Goal: Task Accomplishment & Management: Manage account settings

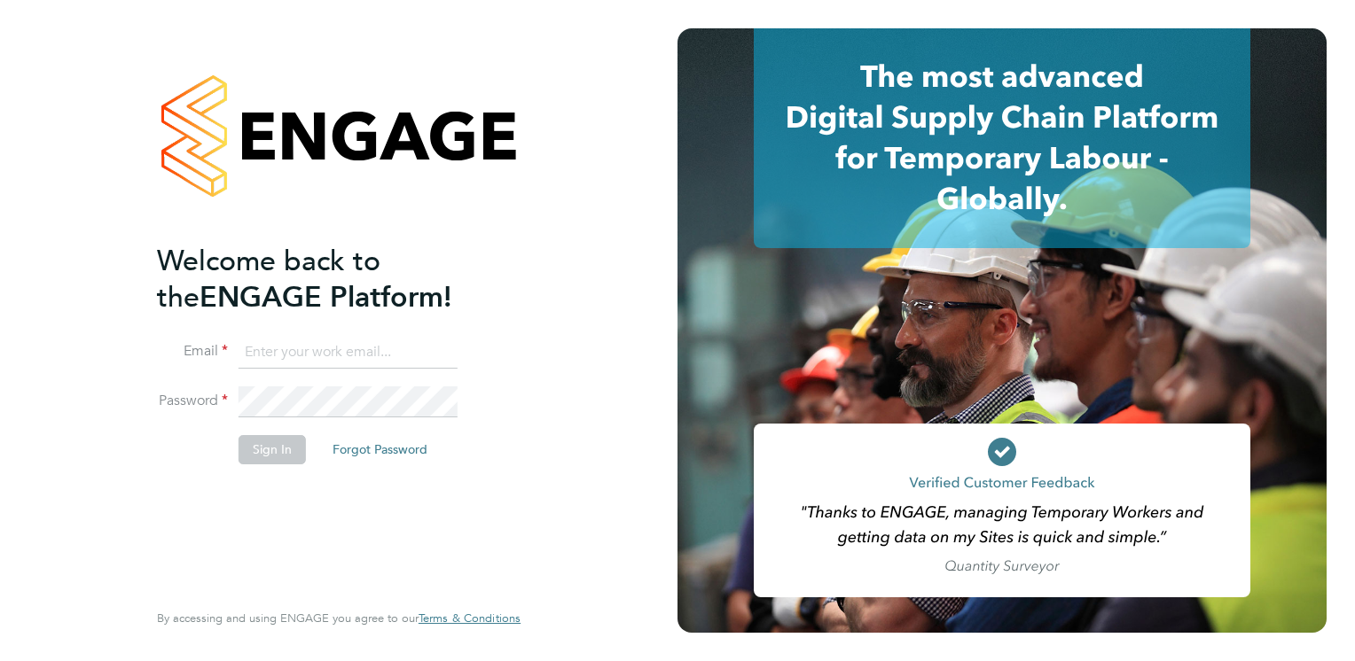
type input "christopher.anders@hmsworks.co.uk"
click at [270, 450] on button "Sign In" at bounding box center [272, 449] width 67 height 28
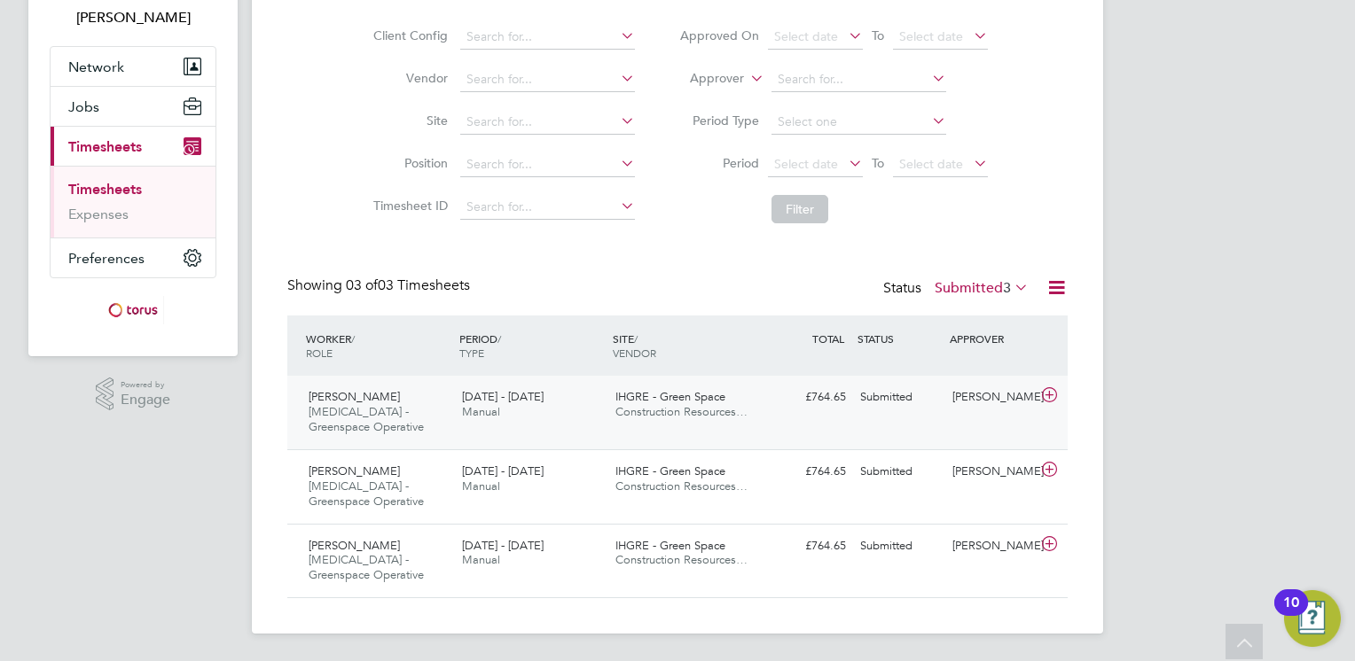
click at [1046, 399] on icon at bounding box center [1049, 395] width 22 height 14
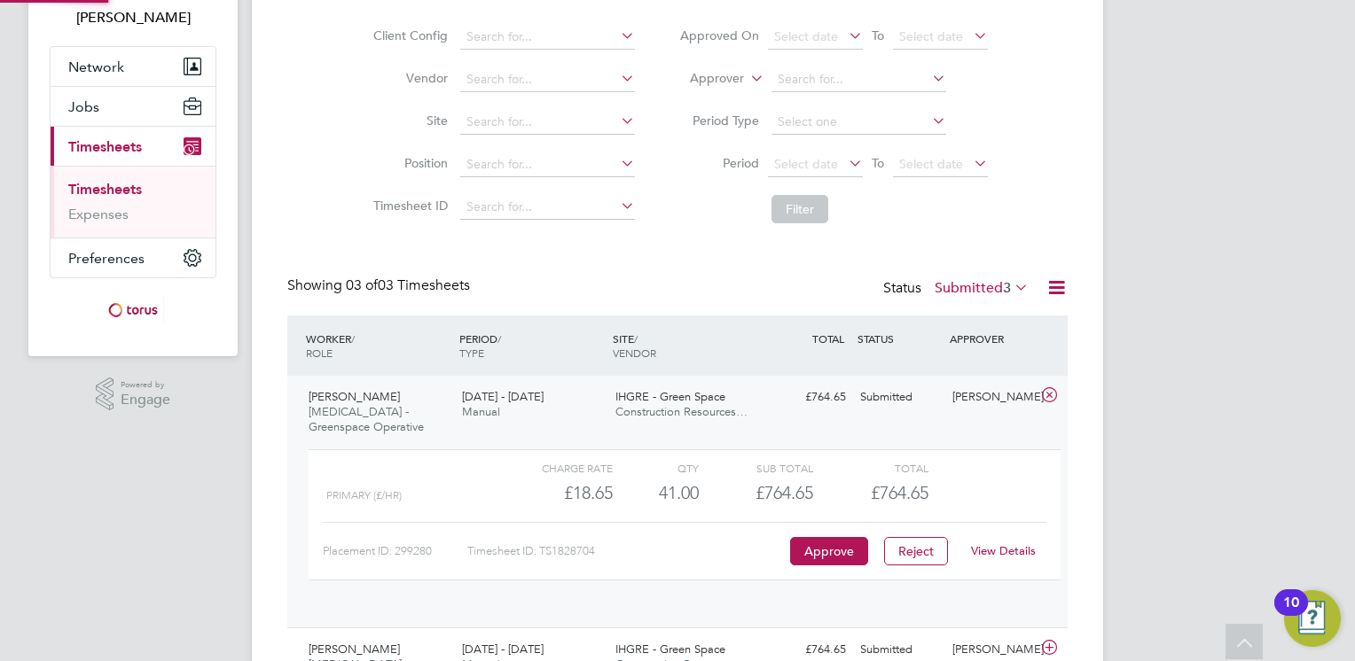
scroll to position [29, 172]
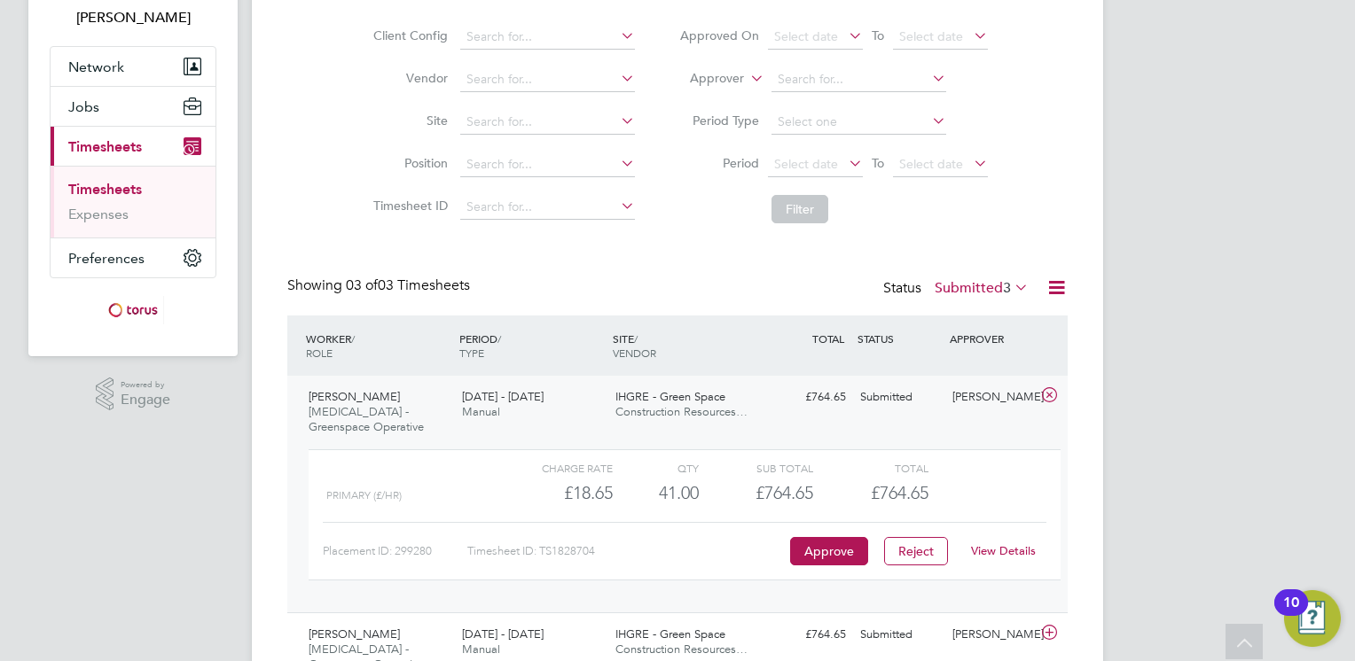
click at [1018, 546] on link "View Details" at bounding box center [1003, 551] width 65 height 15
click at [1045, 395] on icon at bounding box center [1049, 395] width 22 height 14
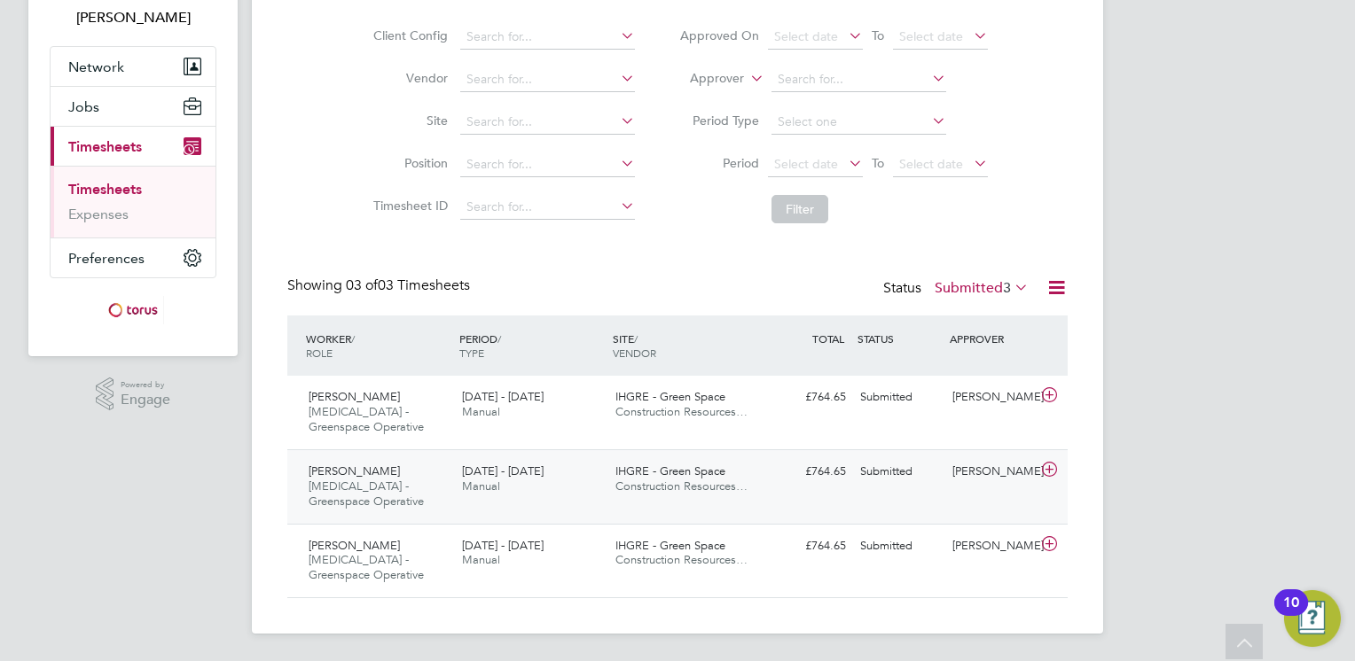
click at [1052, 466] on icon at bounding box center [1049, 470] width 22 height 14
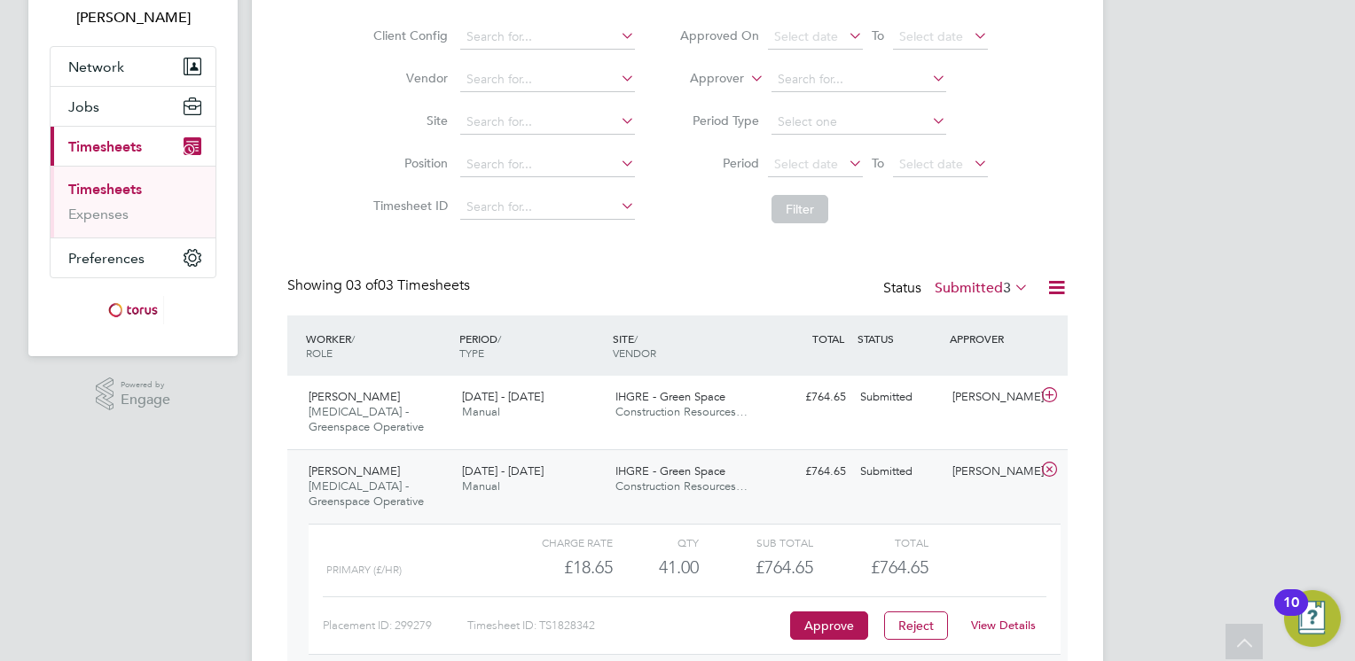
click at [998, 621] on link "View Details" at bounding box center [1003, 625] width 65 height 15
click at [1045, 469] on icon at bounding box center [1049, 470] width 22 height 14
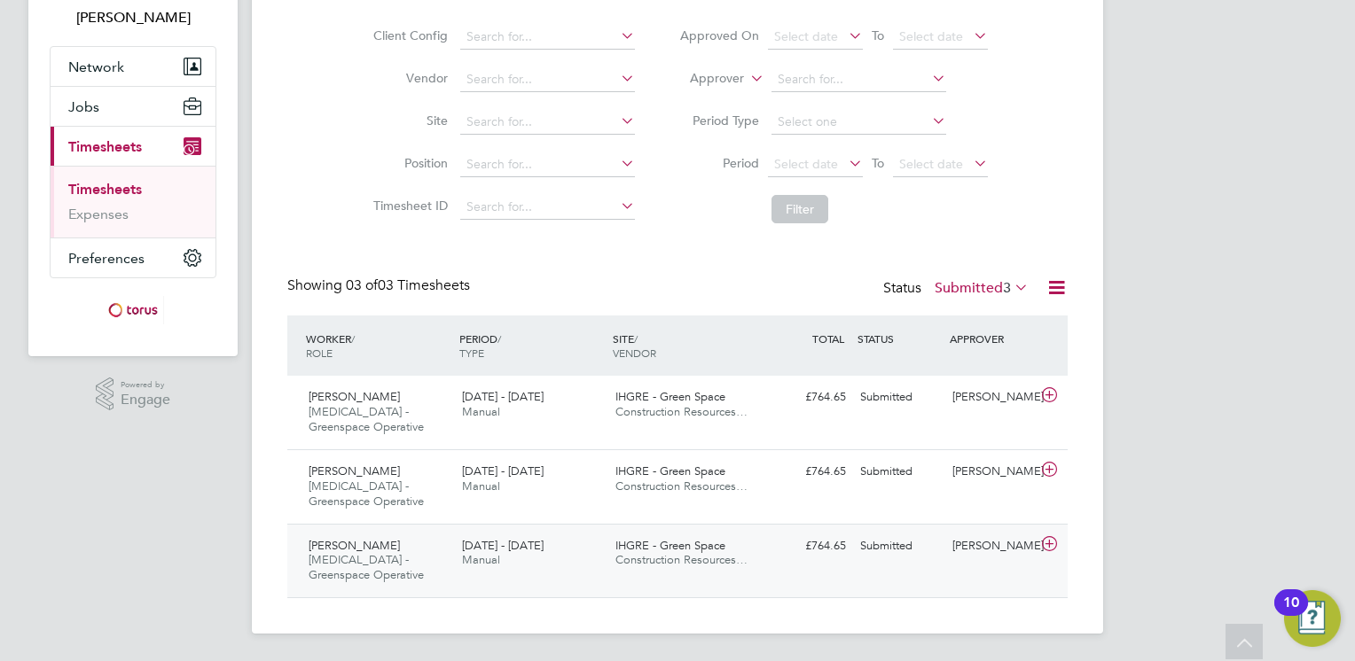
click at [1050, 545] on icon at bounding box center [1049, 544] width 22 height 14
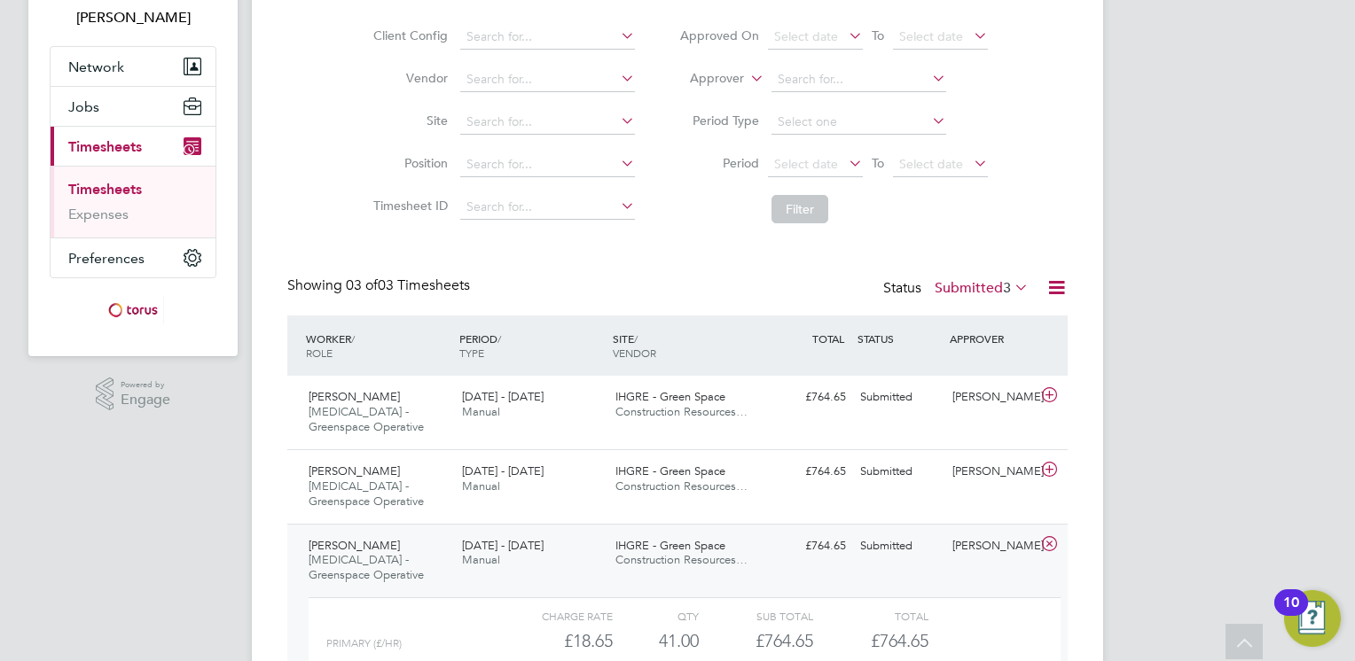
scroll to position [286, 0]
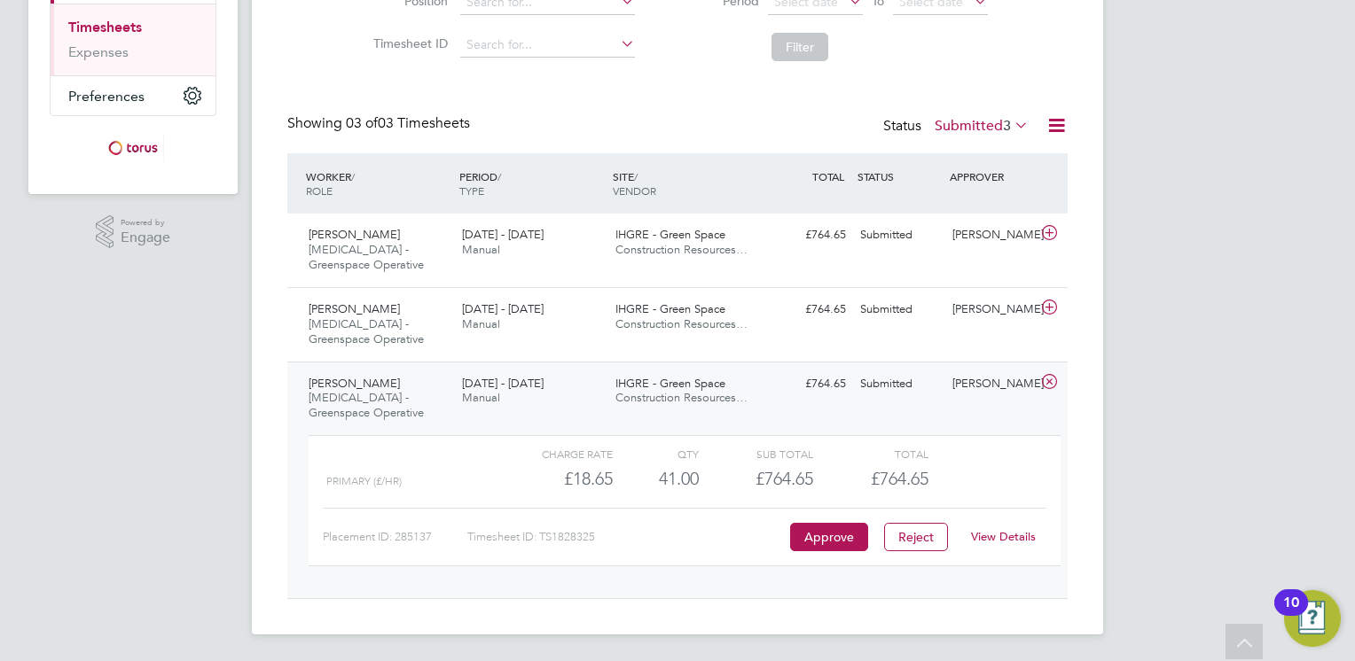
click at [1007, 538] on link "View Details" at bounding box center [1003, 536] width 65 height 15
click at [993, 530] on link "View Details" at bounding box center [1003, 536] width 65 height 15
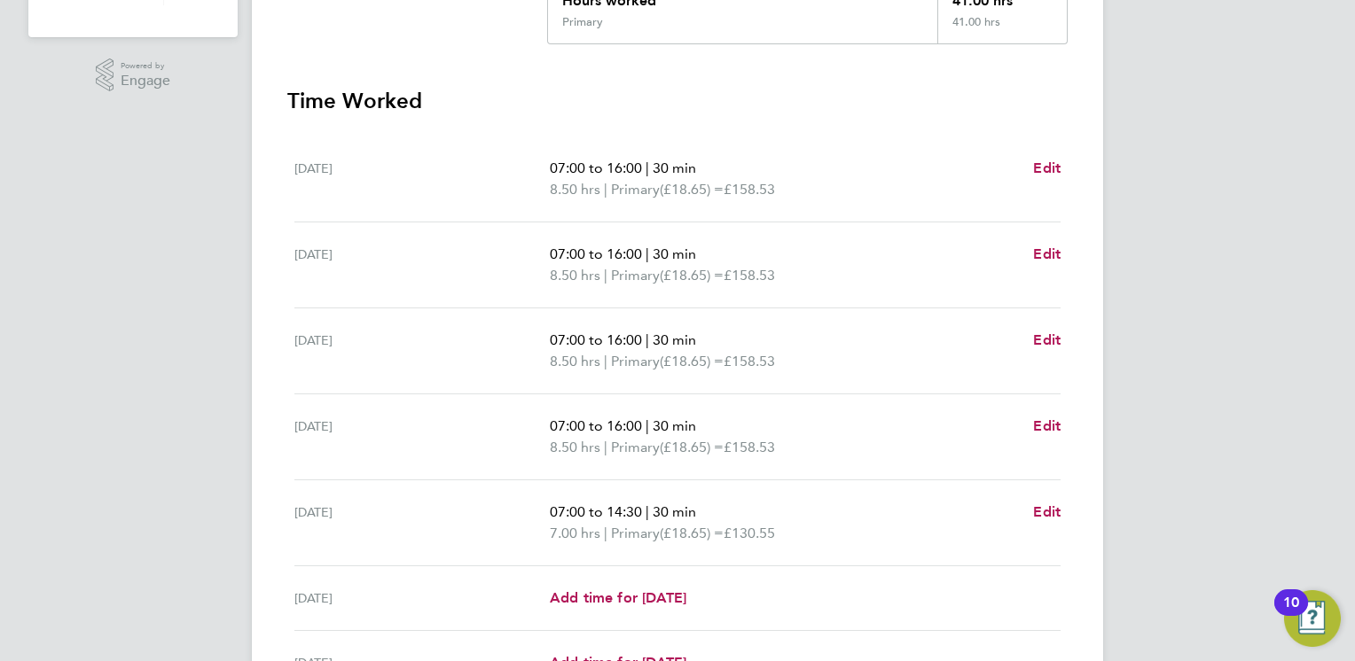
scroll to position [621, 0]
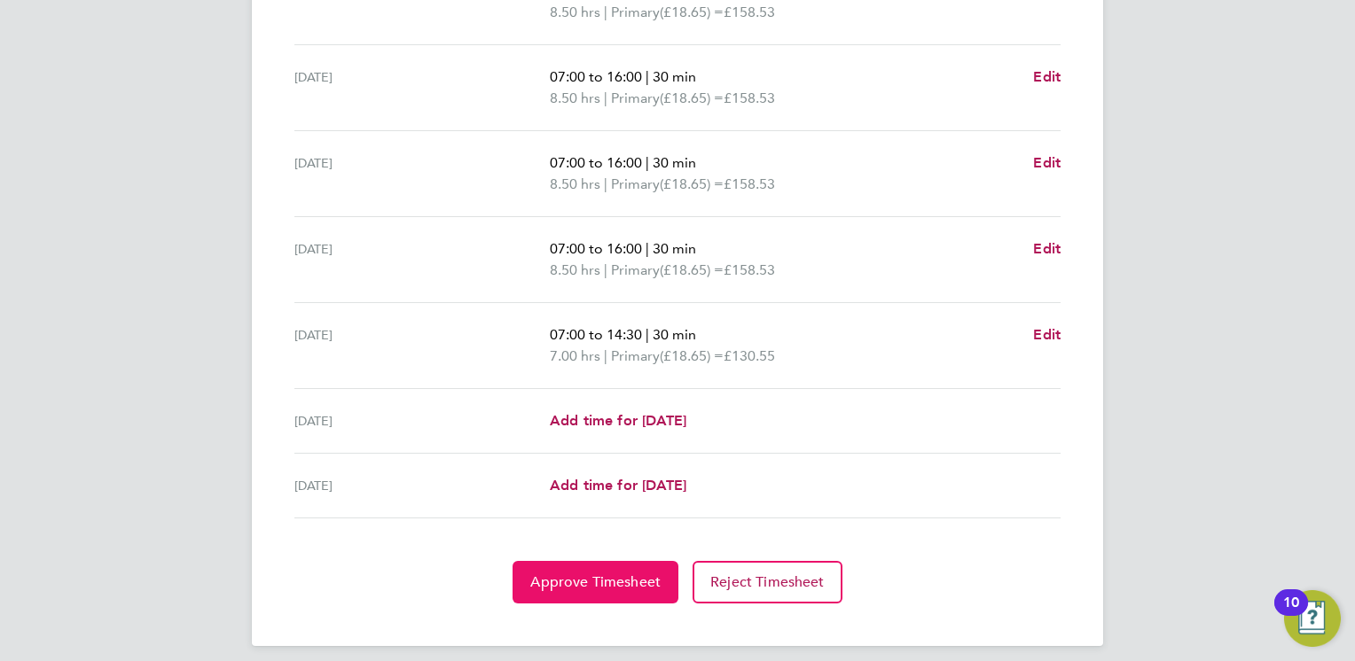
click at [635, 576] on span "Approve Timesheet" at bounding box center [595, 583] width 130 height 18
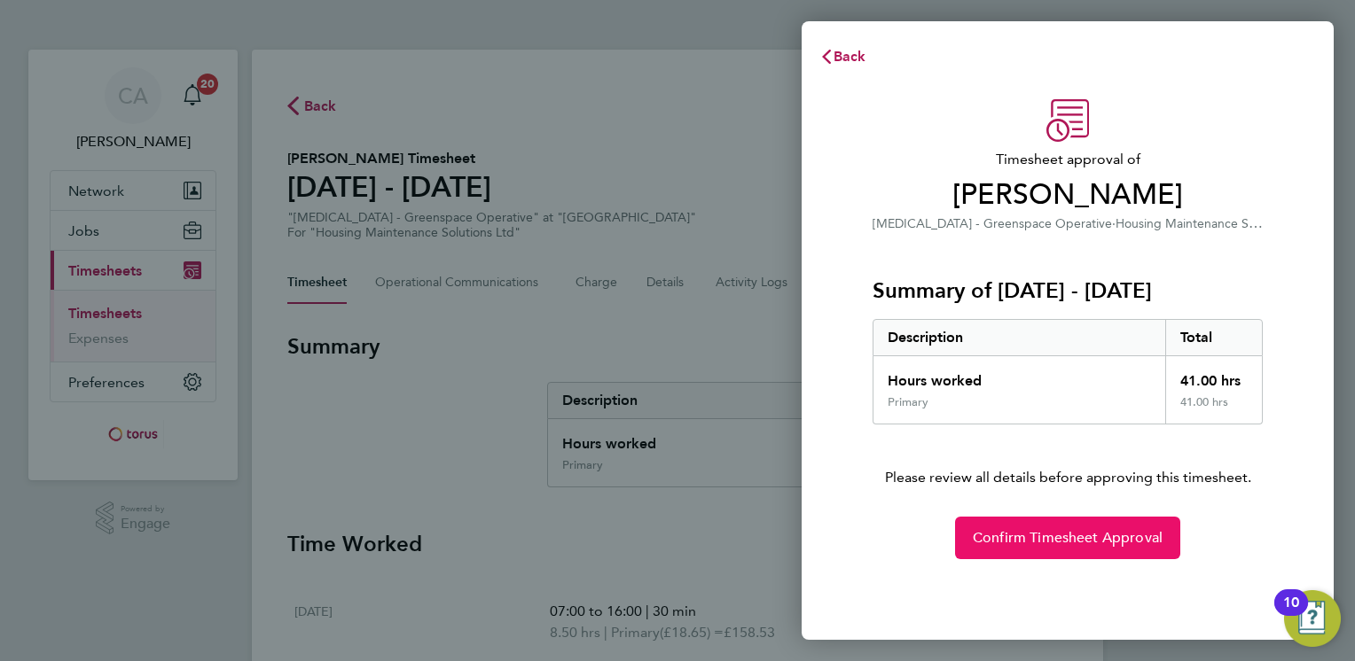
click at [1023, 537] on span "Confirm Timesheet Approval" at bounding box center [1068, 538] width 190 height 18
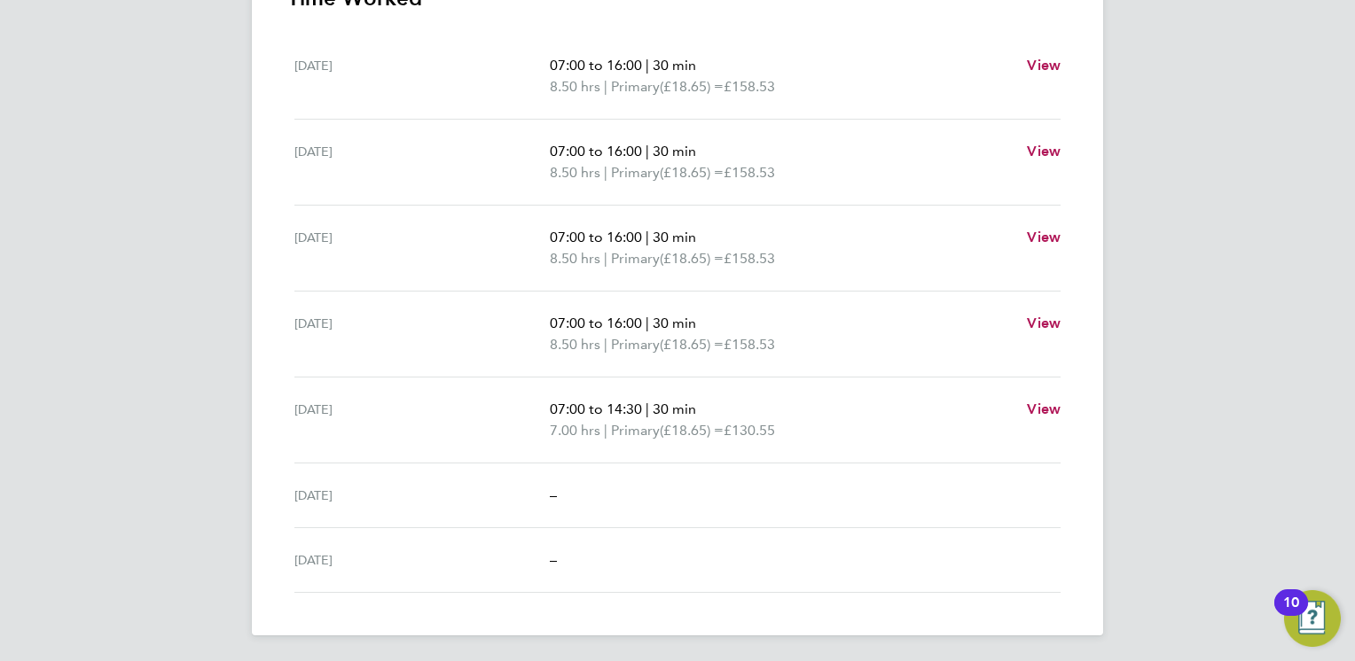
scroll to position [14, 0]
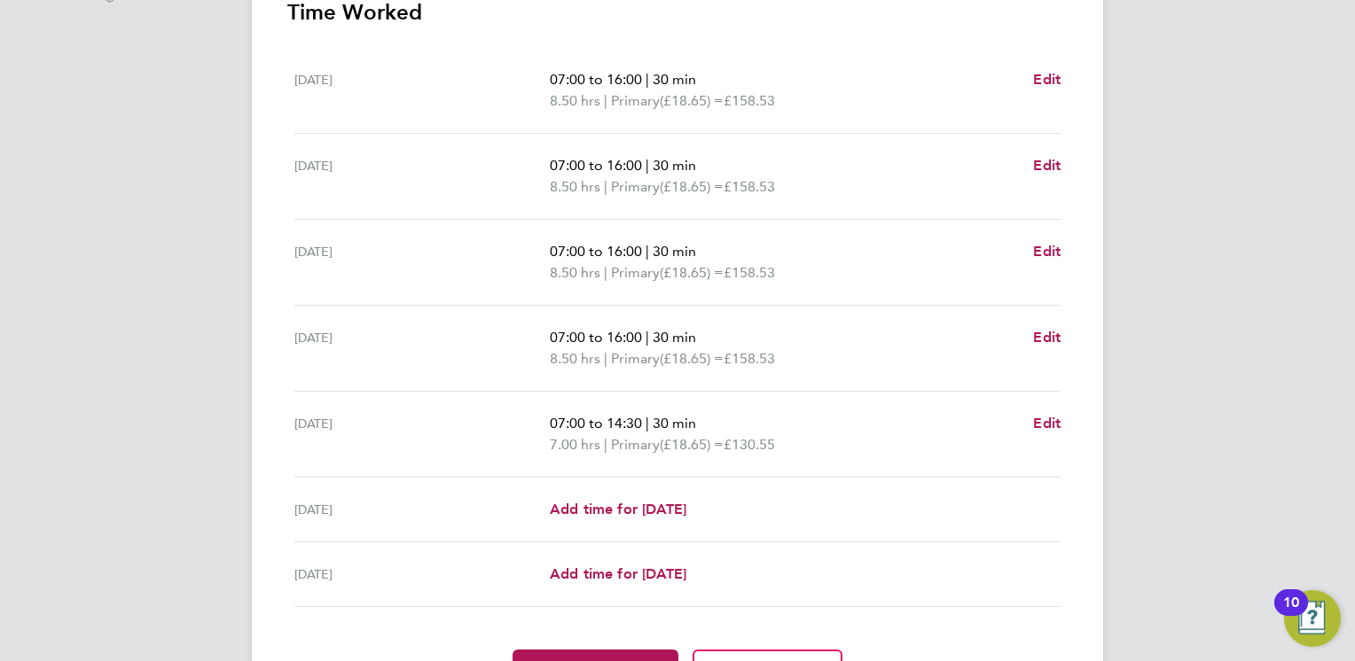
scroll to position [631, 0]
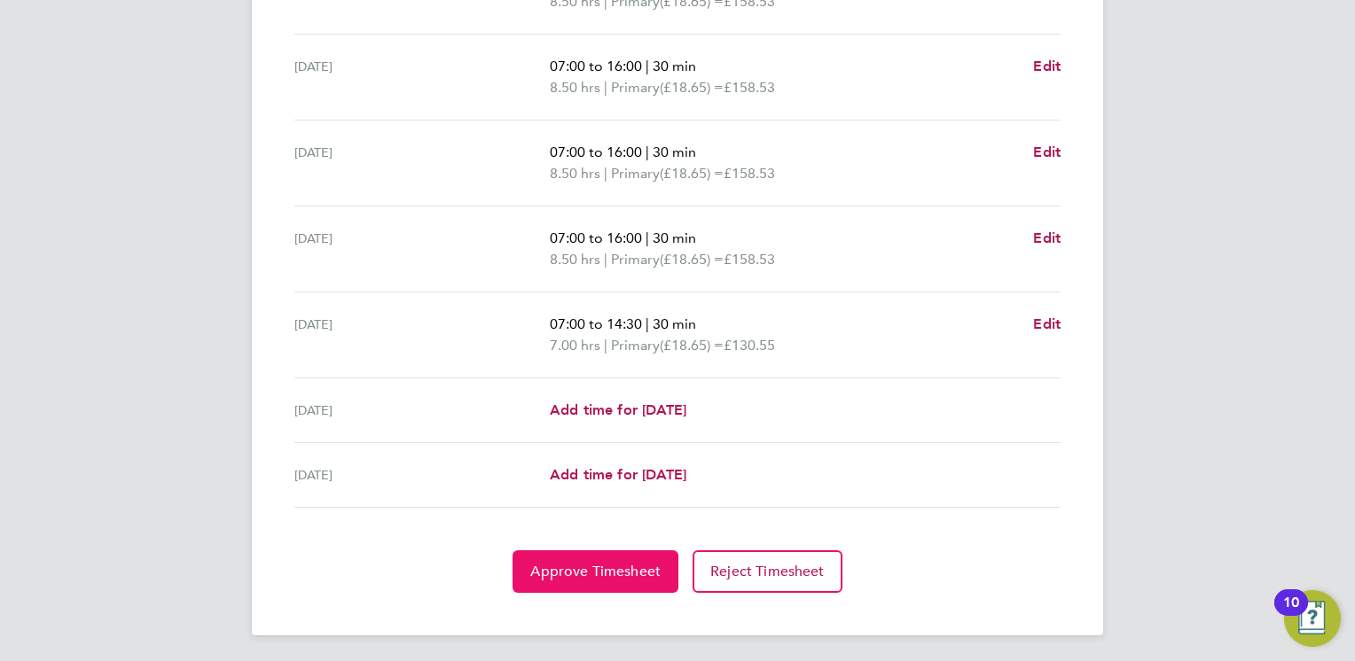
click at [564, 575] on span "Approve Timesheet" at bounding box center [595, 572] width 130 height 18
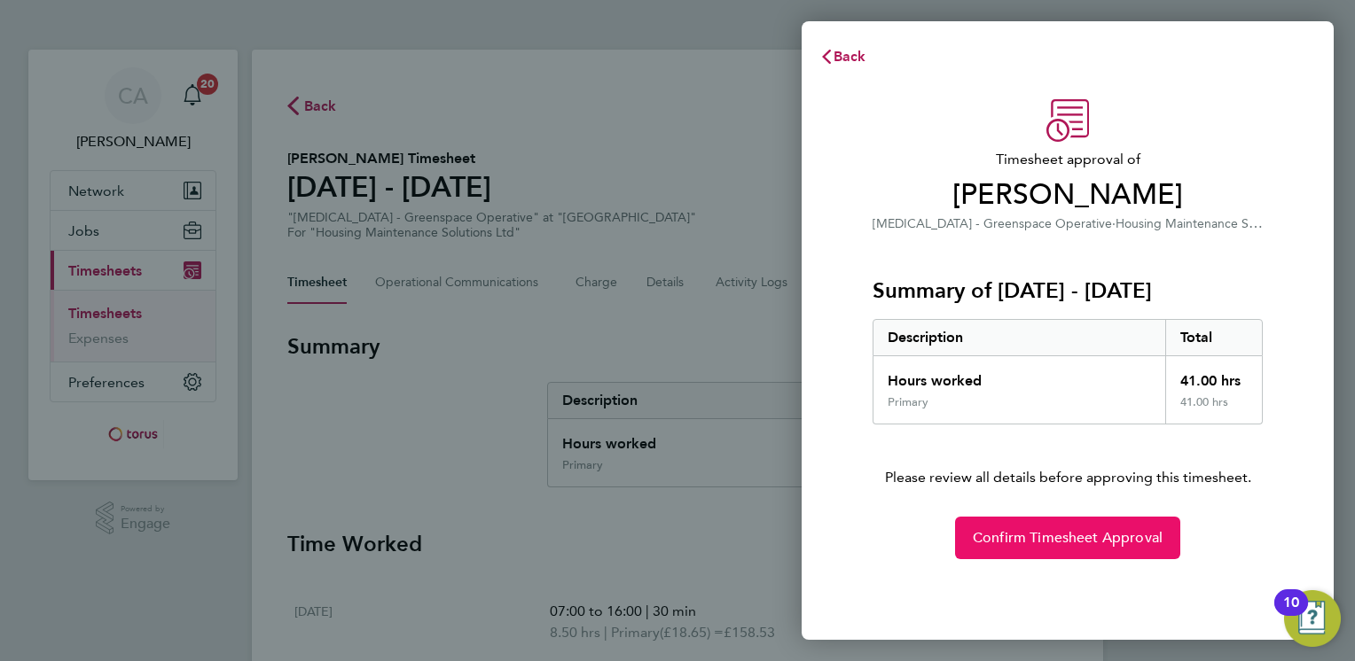
click at [1026, 529] on span "Confirm Timesheet Approval" at bounding box center [1068, 538] width 190 height 18
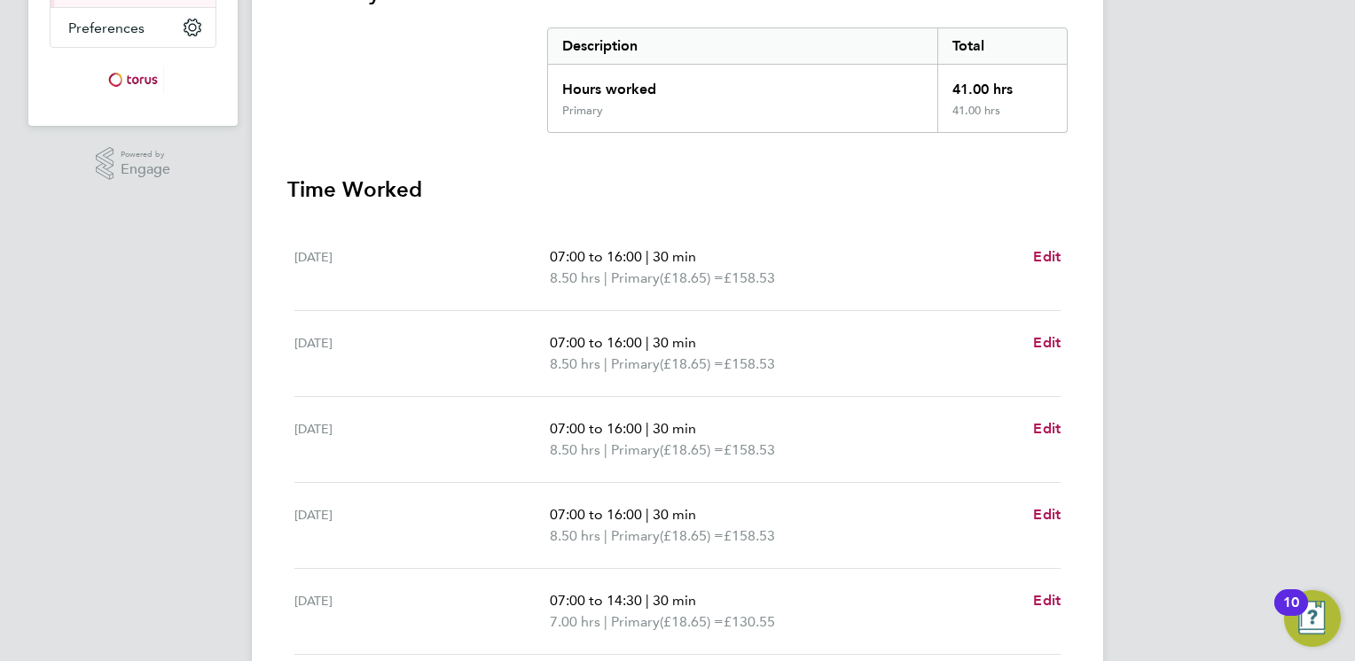
scroll to position [621, 0]
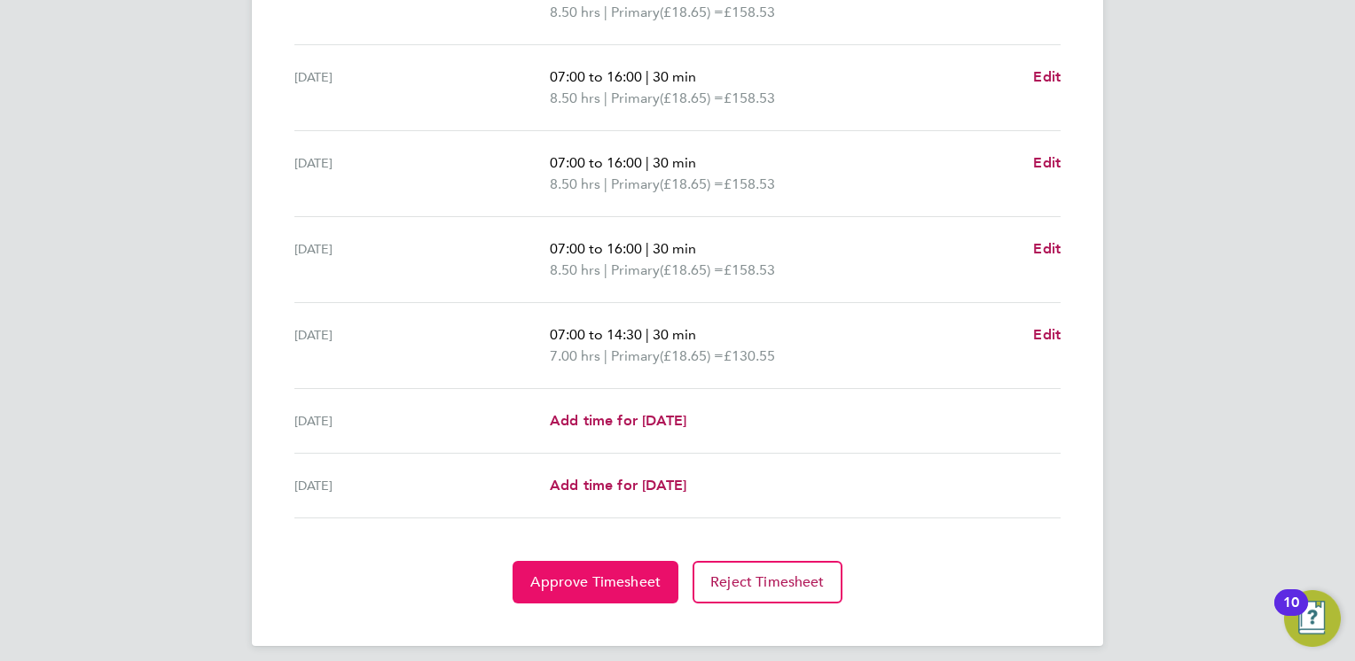
click at [592, 583] on span "Approve Timesheet" at bounding box center [595, 583] width 130 height 18
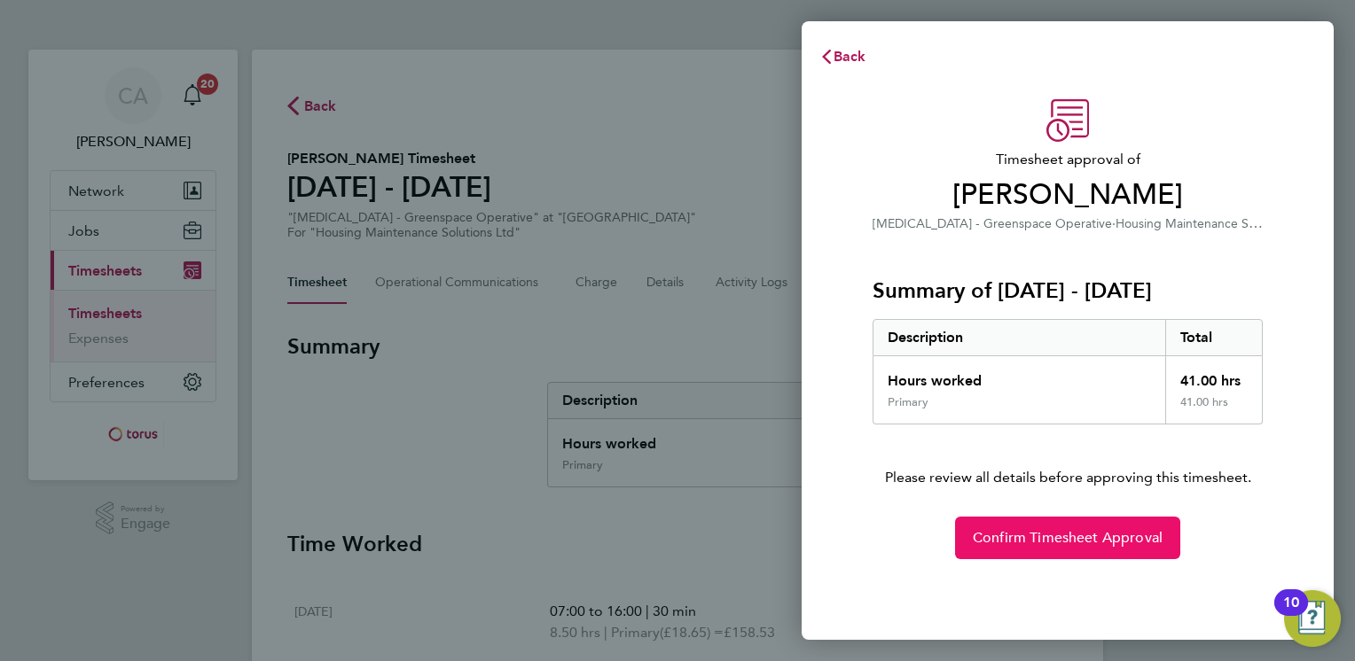
click at [1036, 536] on span "Confirm Timesheet Approval" at bounding box center [1068, 538] width 190 height 18
